Goal: Complete application form

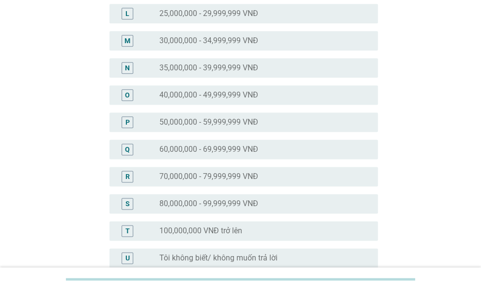
scroll to position [436, 0]
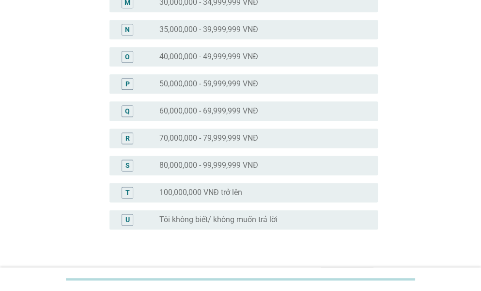
click at [201, 137] on label "70,000,000 - 79,999,999 VNĐ" at bounding box center [208, 138] width 99 height 10
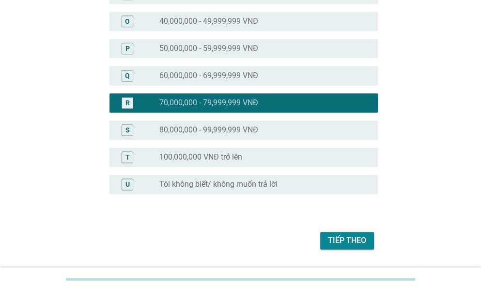
scroll to position [499, 0]
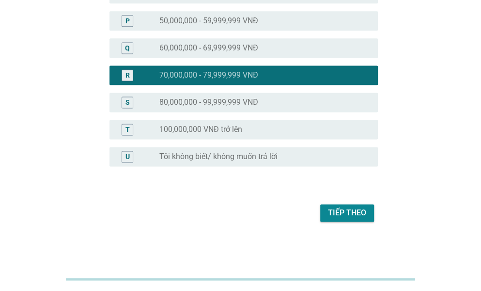
click at [356, 217] on div "Tiếp theo" at bounding box center [347, 213] width 38 height 12
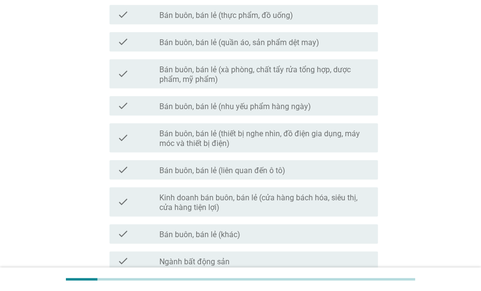
scroll to position [533, 0]
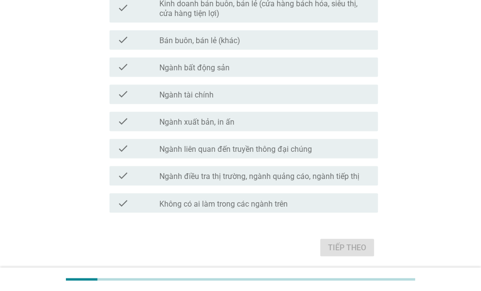
click at [259, 203] on label "Không có ai làm trong các ngành trên" at bounding box center [223, 204] width 128 height 10
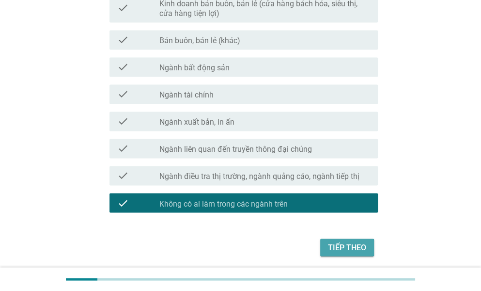
click at [338, 246] on div "Tiếp theo" at bounding box center [347, 247] width 38 height 12
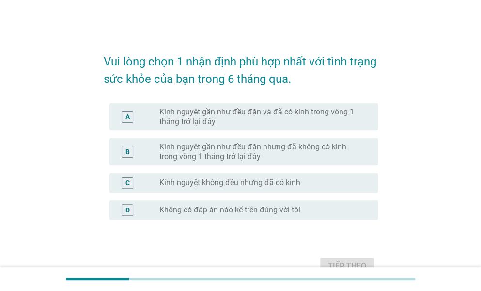
click at [207, 115] on label "Kinh nguyệt gần như đều đặn và đã có kinh trong vòng 1 tháng trở lại đây" at bounding box center [260, 116] width 203 height 19
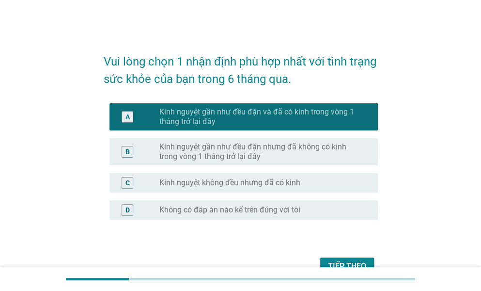
click at [364, 261] on div "Tiếp theo" at bounding box center [347, 266] width 38 height 12
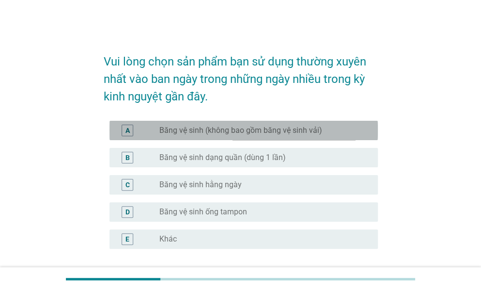
click at [196, 133] on label "Băng vệ sinh (không bao gồm băng vệ sinh vải)" at bounding box center [240, 130] width 163 height 10
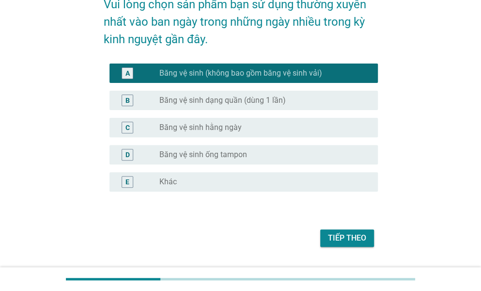
scroll to position [82, 0]
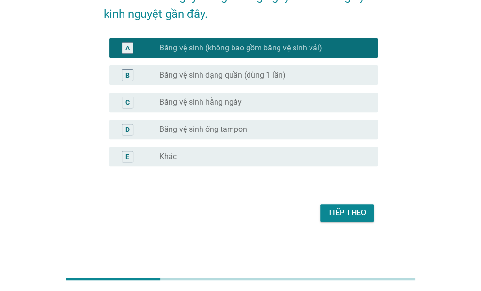
click at [346, 210] on div "Tiếp theo" at bounding box center [347, 213] width 38 height 12
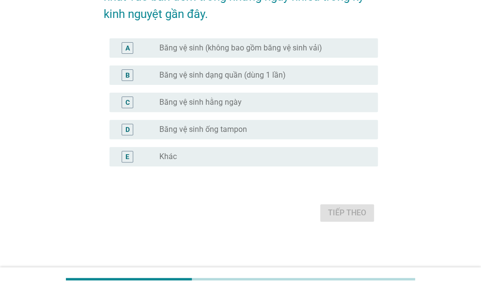
scroll to position [0, 0]
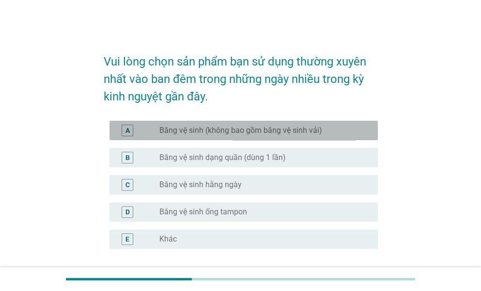
click at [210, 128] on label "Băng vệ sinh (không bao gồm băng vệ sinh vải)" at bounding box center [240, 130] width 163 height 10
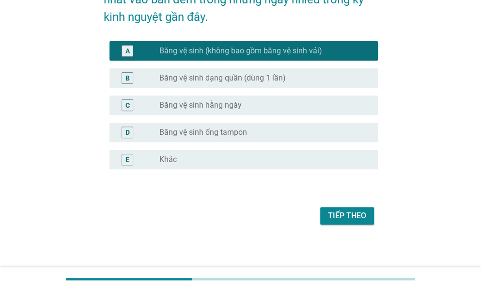
scroll to position [82, 0]
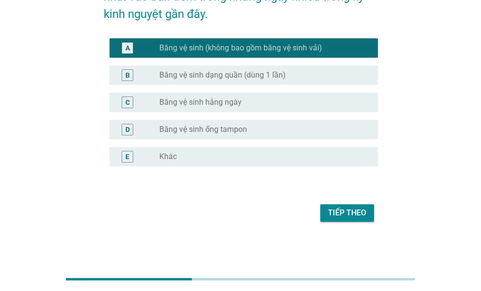
click at [337, 208] on div "Tiếp theo" at bounding box center [347, 213] width 38 height 12
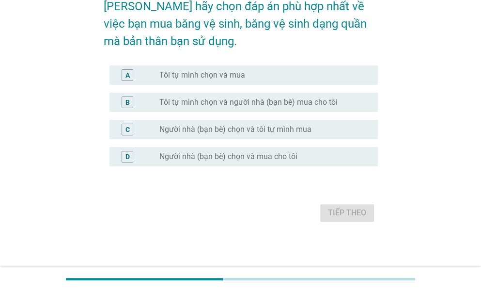
scroll to position [0, 0]
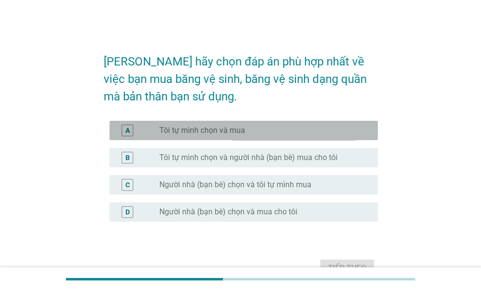
click at [193, 128] on label "Tôi tự mình chọn và mua" at bounding box center [202, 130] width 86 height 10
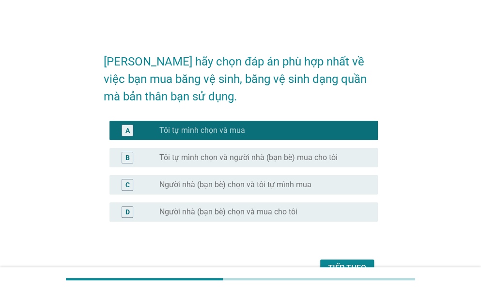
click at [340, 262] on div "Tiếp theo" at bounding box center [347, 268] width 38 height 12
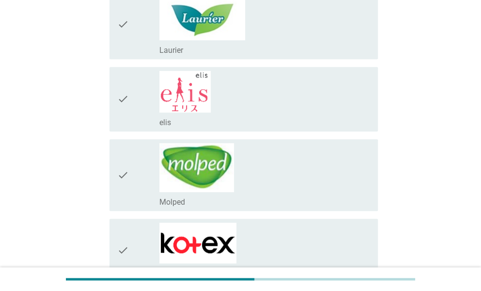
scroll to position [48, 0]
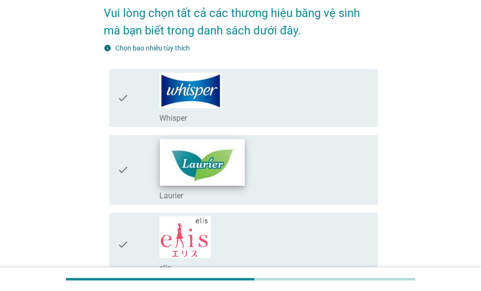
click at [225, 158] on img at bounding box center [201, 161] width 85 height 46
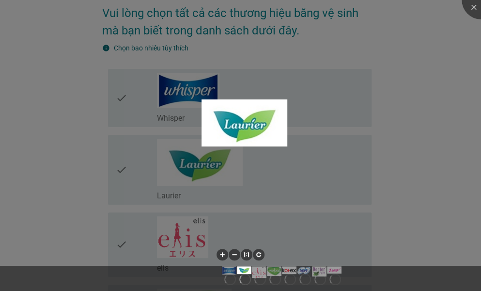
click at [220, 100] on div at bounding box center [240, 145] width 481 height 291
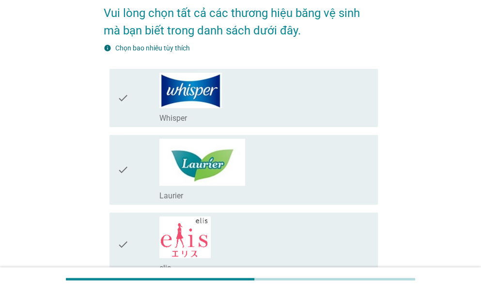
click at [114, 101] on div "check check_box_outline_blank Whisper" at bounding box center [243, 98] width 268 height 58
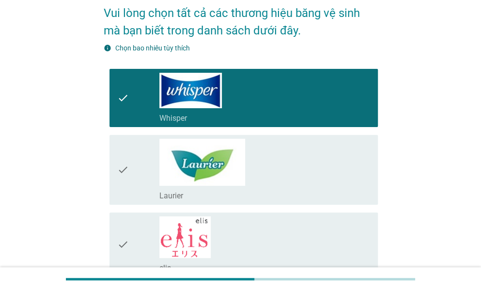
click at [123, 174] on icon "check" at bounding box center [123, 169] width 12 height 62
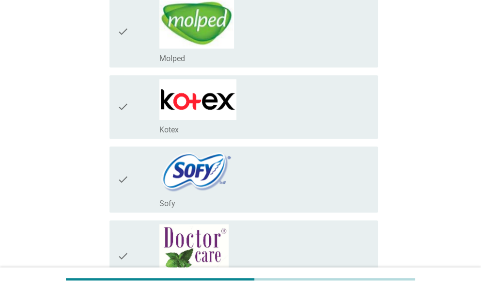
scroll to position [339, 0]
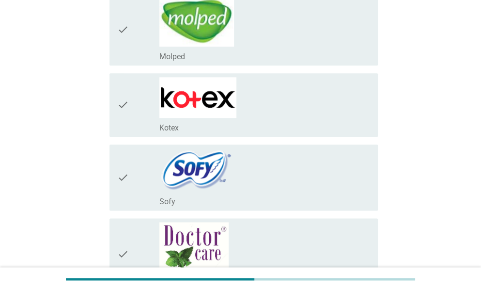
click at [128, 102] on icon "check" at bounding box center [123, 105] width 12 height 56
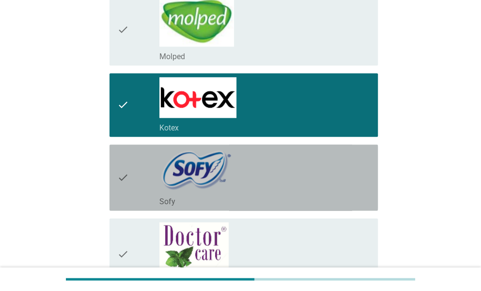
click at [117, 173] on icon "check" at bounding box center [123, 177] width 12 height 58
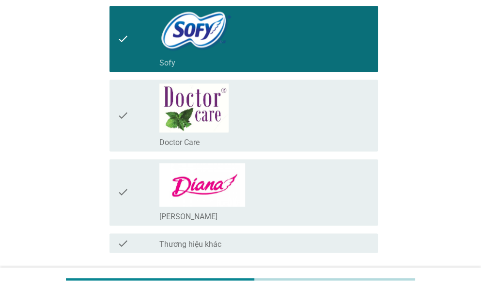
scroll to position [484, 0]
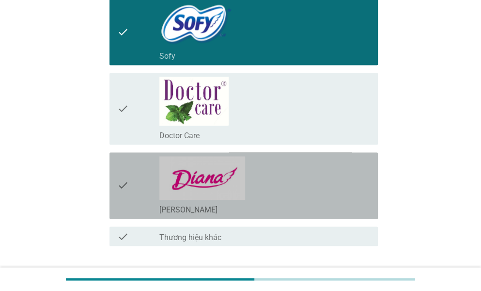
click at [118, 179] on icon "check" at bounding box center [123, 185] width 12 height 59
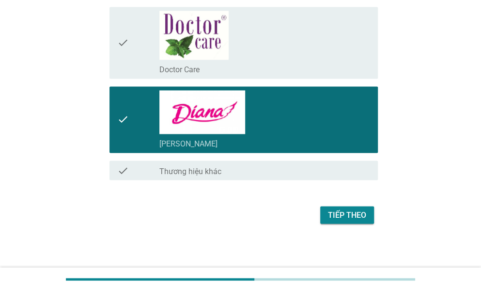
scroll to position [551, 0]
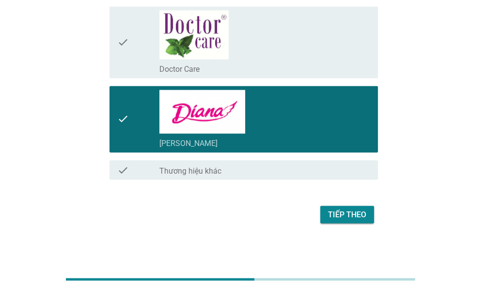
click at [359, 216] on div "Tiếp theo" at bounding box center [347, 214] width 38 height 12
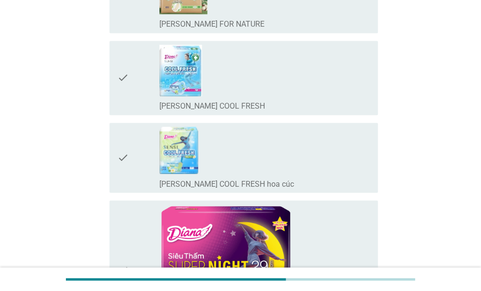
scroll to position [0, 0]
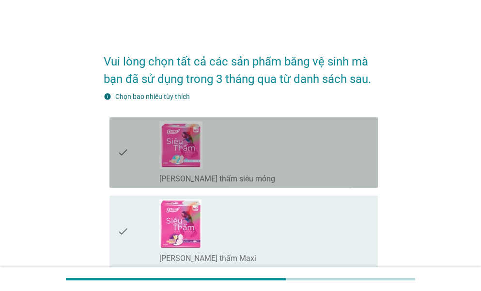
click at [116, 151] on div "check check_box_outline_blank [PERSON_NAME] thấm siêu mỏng" at bounding box center [243, 152] width 268 height 70
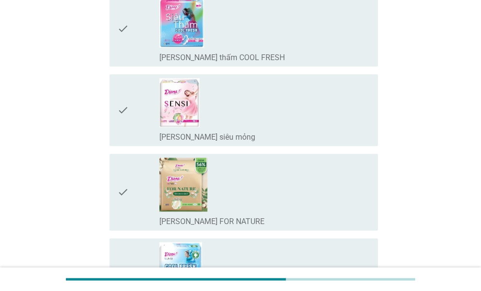
scroll to position [387, 0]
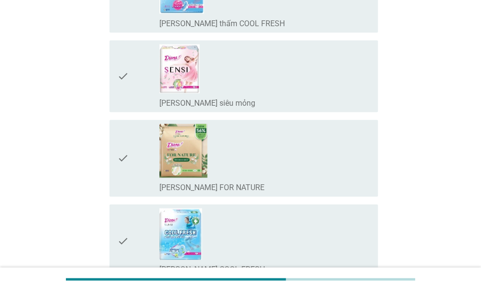
click at [121, 75] on icon "check" at bounding box center [123, 76] width 12 height 64
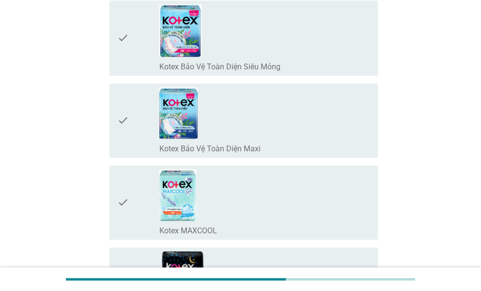
scroll to position [1743, 0]
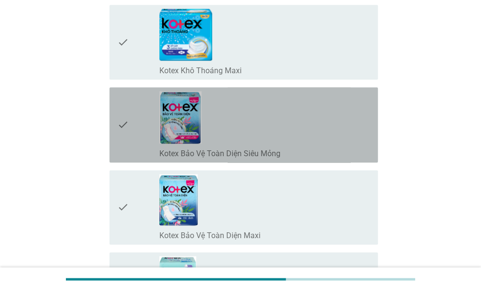
click at [118, 118] on icon "check" at bounding box center [123, 124] width 12 height 67
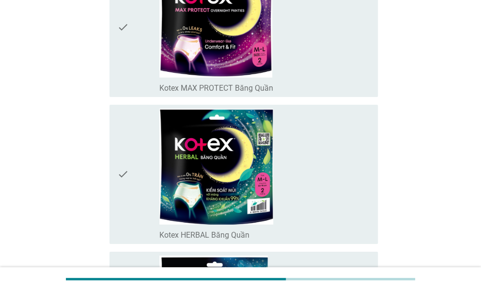
scroll to position [2615, 0]
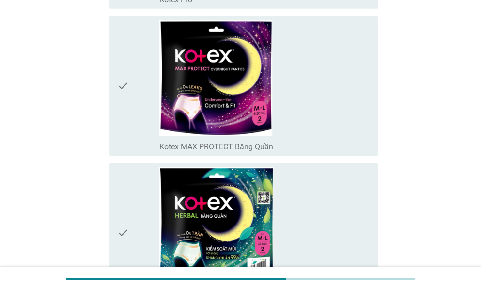
click at [104, 84] on div "check check_box_outline_blank Kotex MAX PROTECT Băng Quần" at bounding box center [241, 86] width 274 height 147
click at [129, 97] on div "check" at bounding box center [138, 85] width 42 height 131
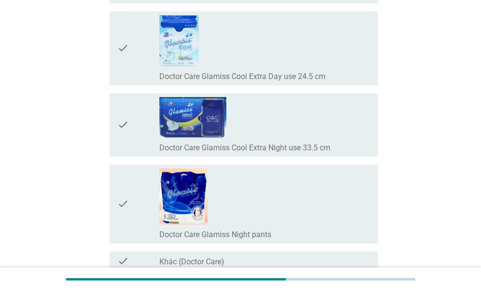
scroll to position [7545, 0]
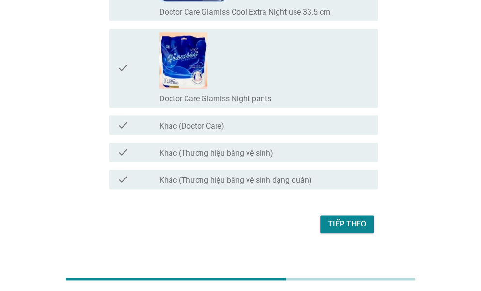
click at [352, 218] on div "Tiếp theo" at bounding box center [347, 224] width 38 height 12
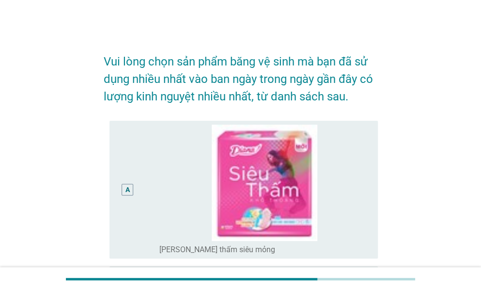
click at [117, 190] on div "A" at bounding box center [127, 189] width 21 height 130
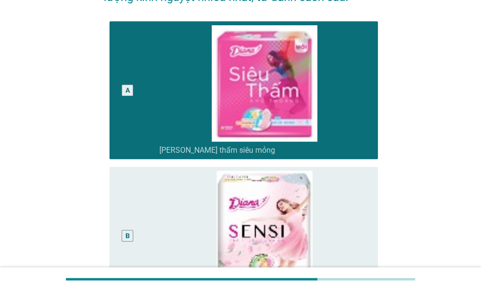
scroll to position [194, 0]
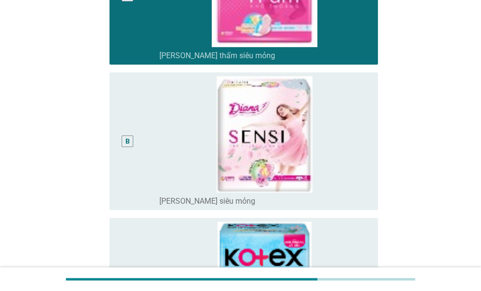
click at [120, 136] on div "B" at bounding box center [127, 141] width 21 height 130
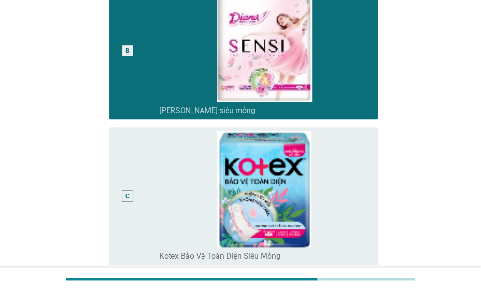
scroll to position [387, 0]
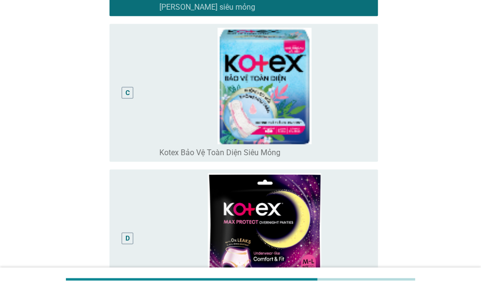
click at [125, 202] on div "D" at bounding box center [127, 238] width 21 height 130
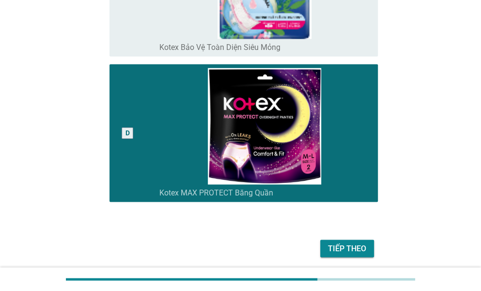
scroll to position [528, 0]
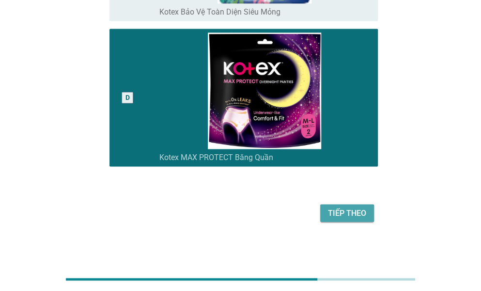
click at [337, 215] on div "Tiếp theo" at bounding box center [347, 213] width 38 height 12
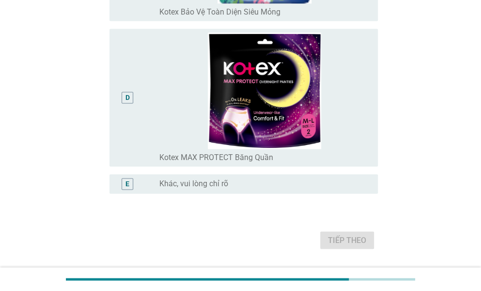
scroll to position [0, 0]
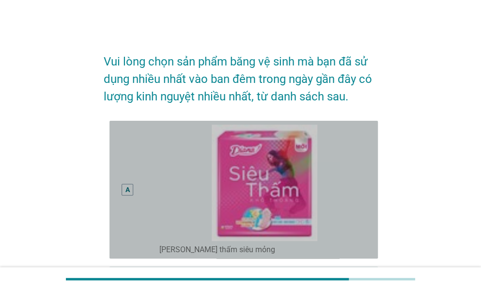
click at [130, 177] on div "A" at bounding box center [127, 189] width 21 height 130
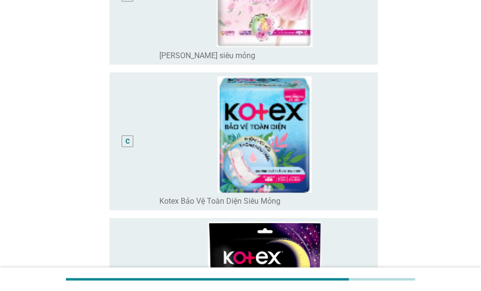
scroll to position [533, 0]
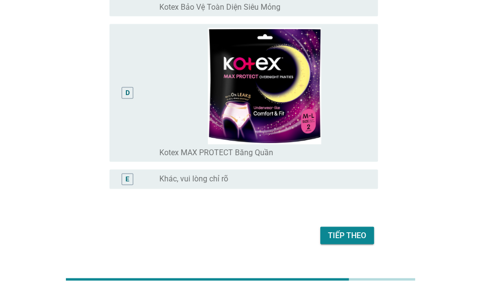
click at [127, 118] on div "D" at bounding box center [127, 93] width 21 height 130
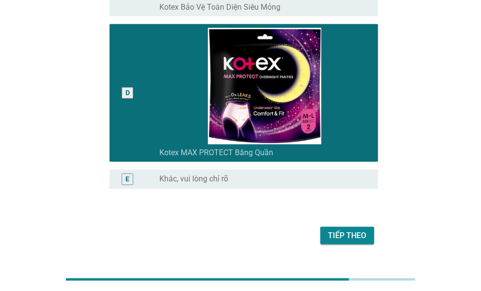
click at [344, 233] on div "Tiếp theo" at bounding box center [347, 235] width 38 height 12
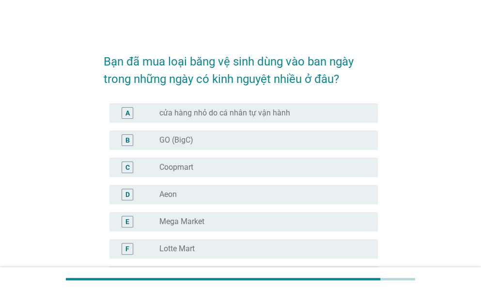
click at [124, 167] on div "C" at bounding box center [128, 167] width 12 height 12
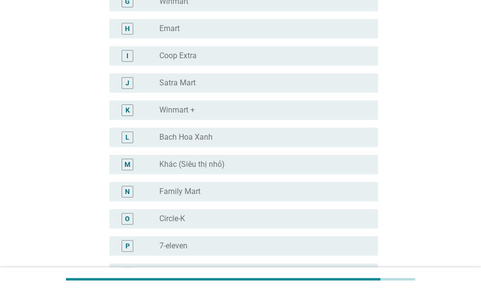
scroll to position [291, 0]
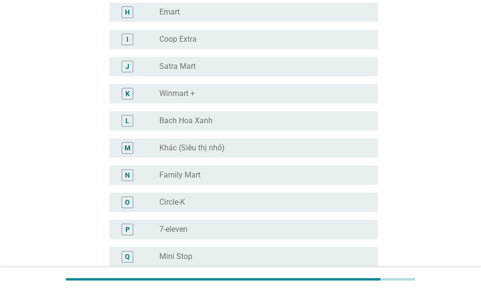
click at [126, 116] on div "L" at bounding box center [127, 120] width 4 height 10
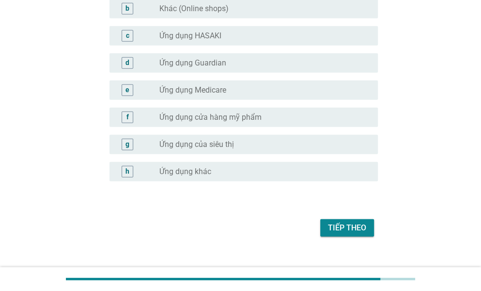
scroll to position [1014, 0]
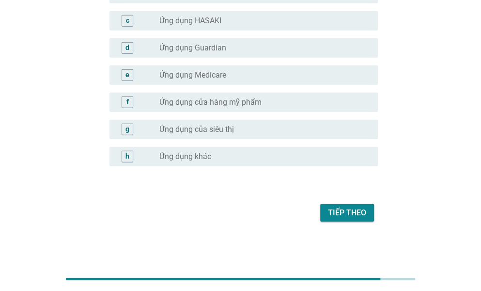
click at [340, 208] on div "Tiếp theo" at bounding box center [347, 213] width 38 height 12
